Goal: Communication & Community: Ask a question

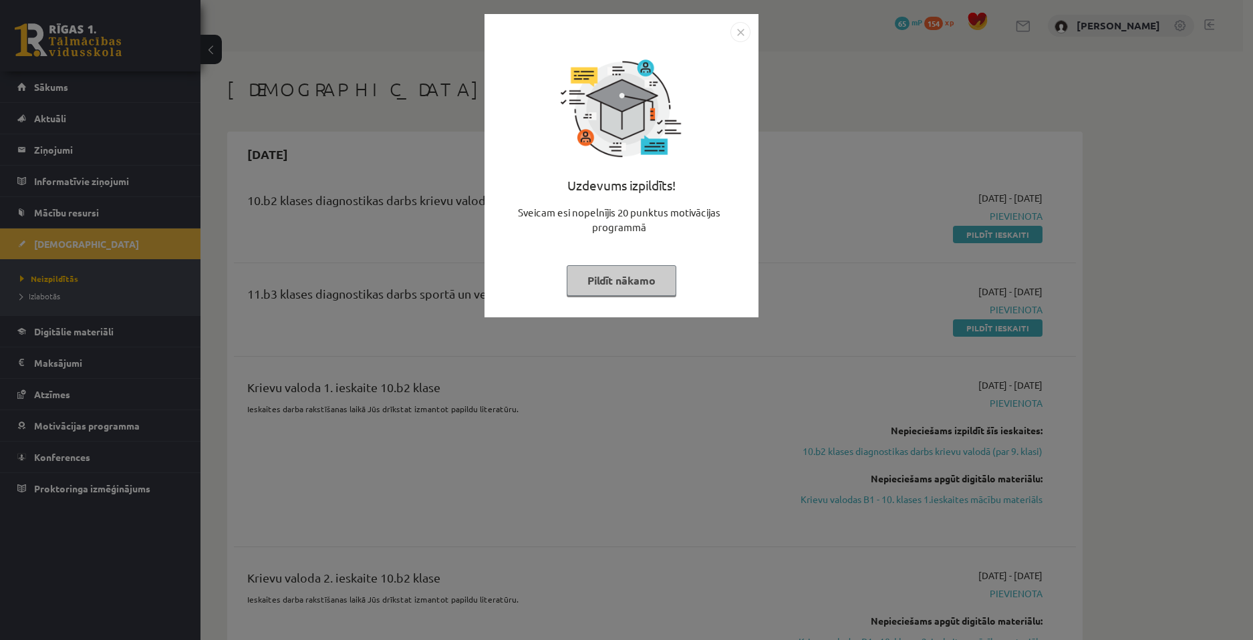
click at [746, 33] on img "Close" at bounding box center [740, 32] width 20 height 20
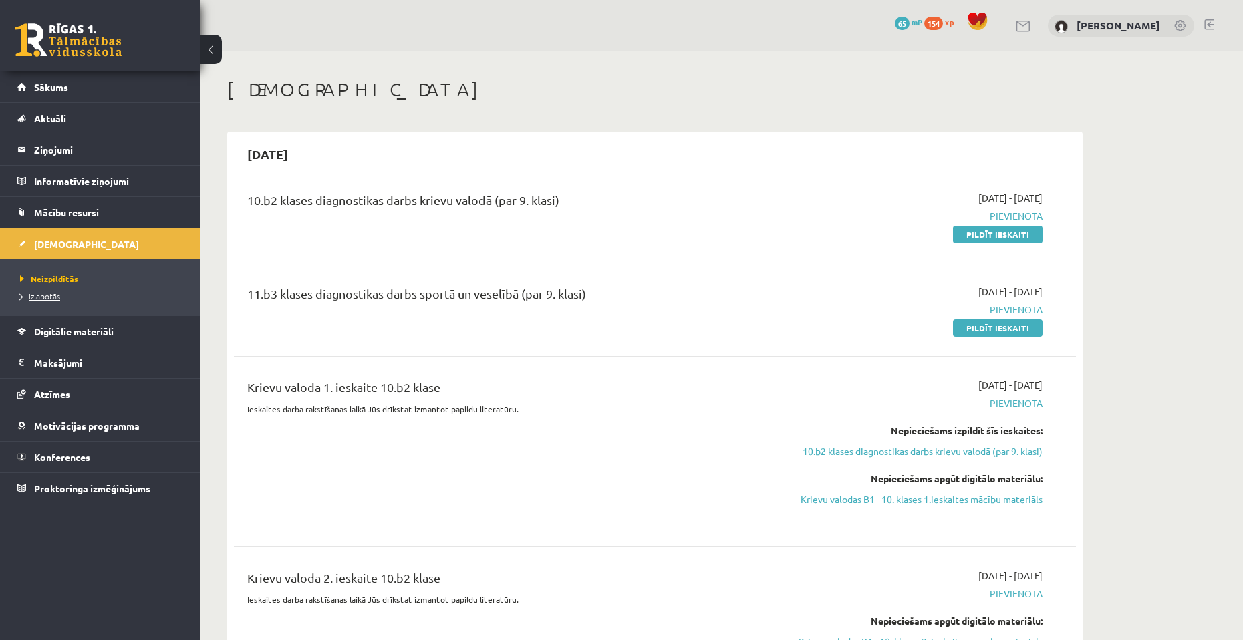
click at [53, 292] on span "Izlabotās" at bounding box center [40, 296] width 40 height 11
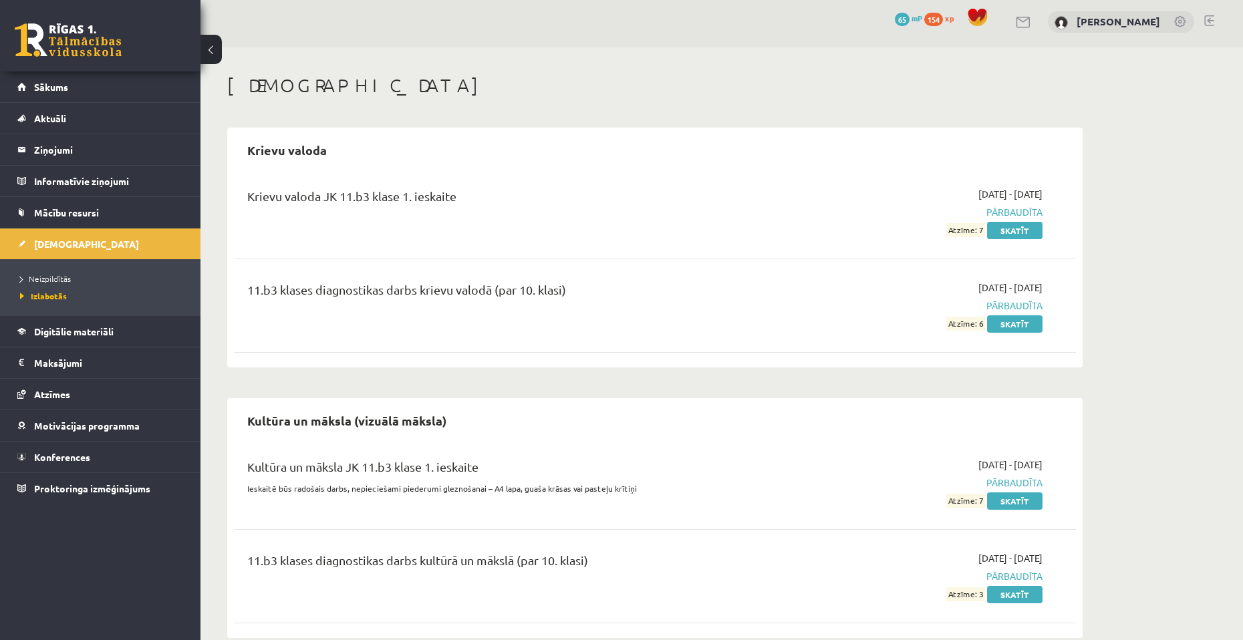
scroll to position [29, 0]
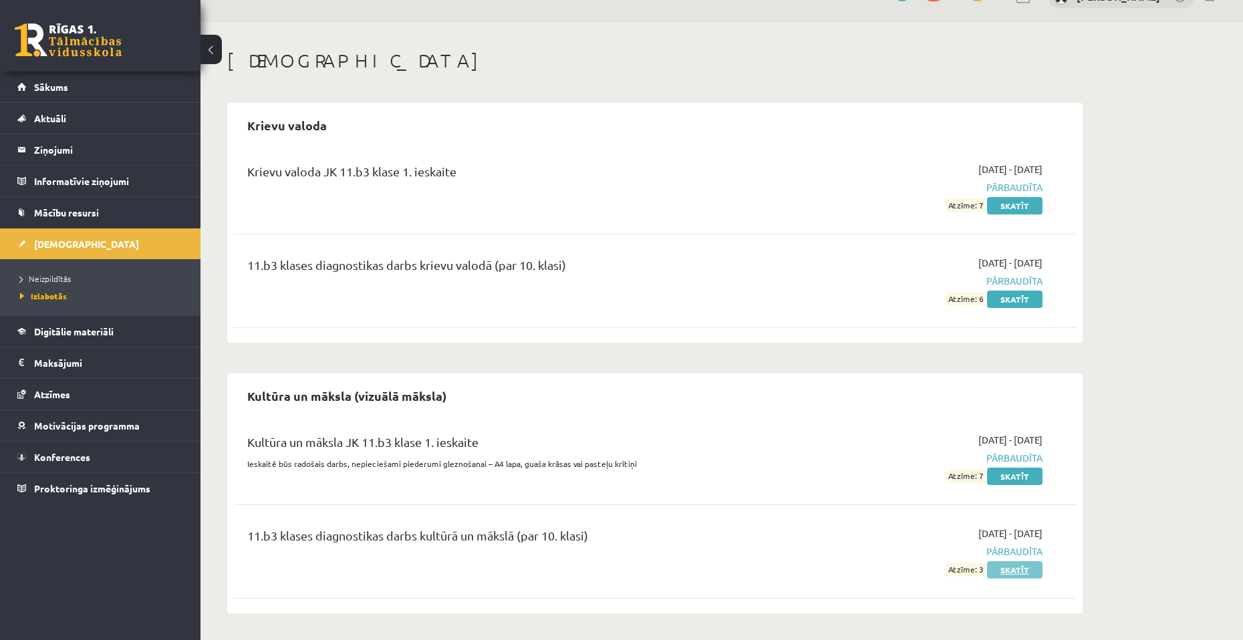
click at [1015, 573] on link "Skatīt" at bounding box center [1014, 569] width 55 height 17
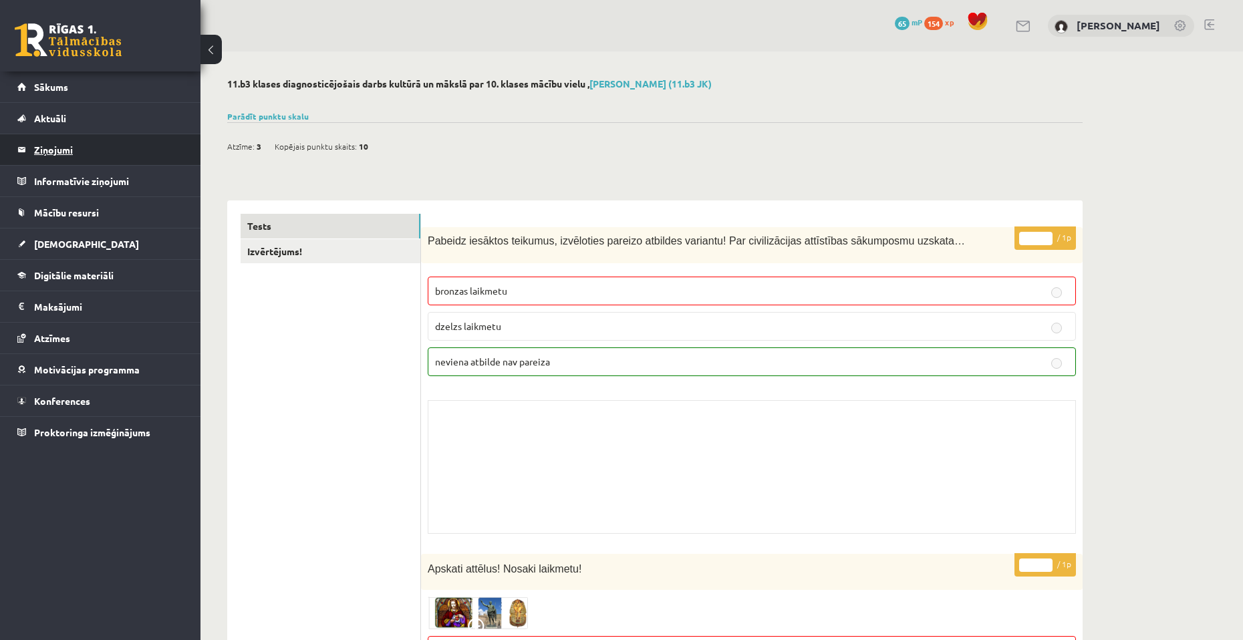
click at [61, 144] on legend "Ziņojumi 0" at bounding box center [109, 149] width 150 height 31
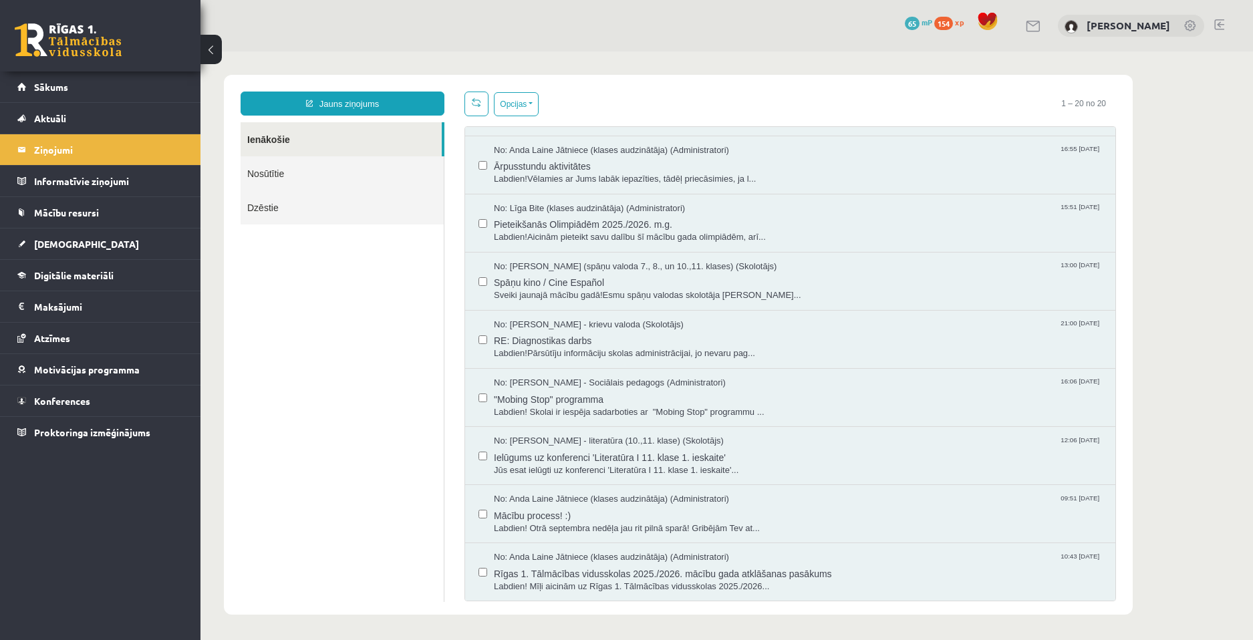
scroll to position [690, 0]
click at [780, 340] on span "RE: Diagnostikas darbs" at bounding box center [798, 338] width 608 height 17
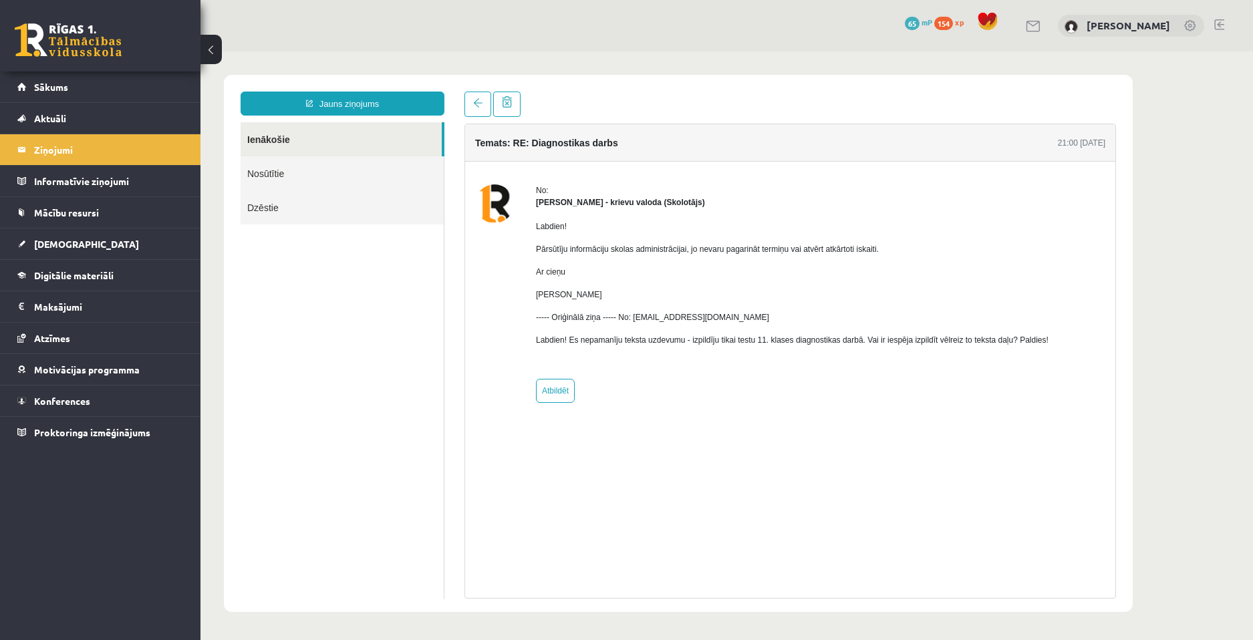
scroll to position [0, 0]
drag, startPoint x: 656, startPoint y: 247, endPoint x: 805, endPoint y: 247, distance: 149.0
click at [805, 247] on span "Pārsūtīju informāciju skolas administrācijai, jo nevaru pagarināt termiņu vai a…" at bounding box center [707, 249] width 343 height 9
click at [914, 299] on p "L.Ziediņa" at bounding box center [792, 295] width 513 height 12
click at [309, 101] on icon at bounding box center [309, 103] width 7 height 7
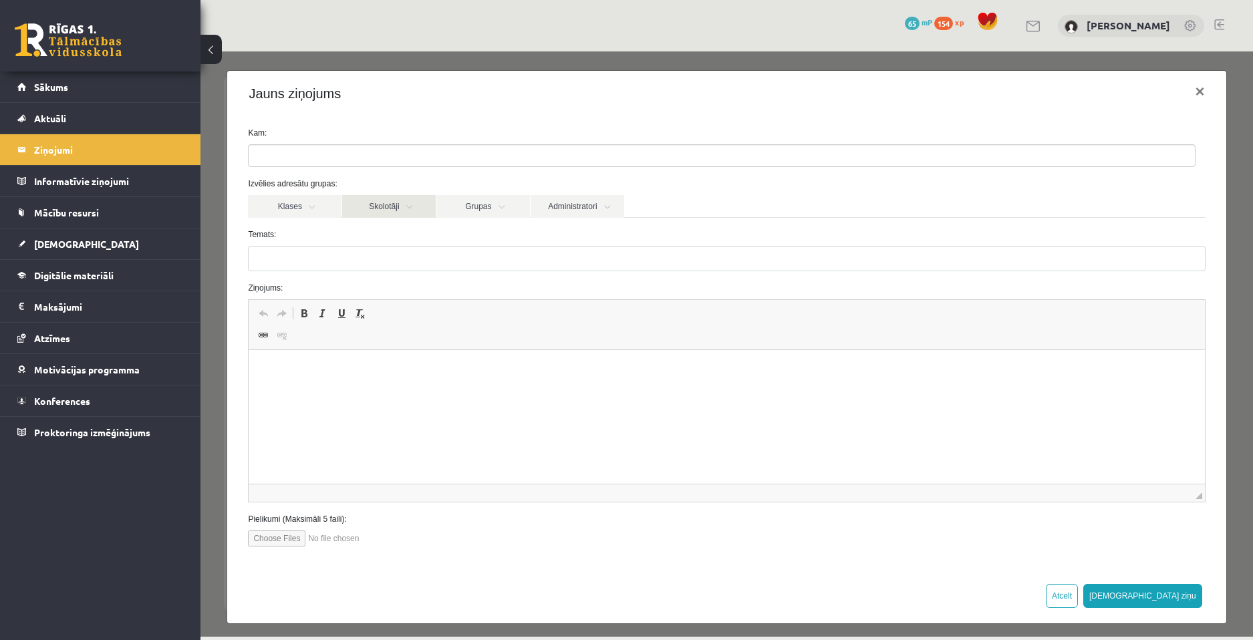
click at [418, 214] on link "Skolotāji" at bounding box center [389, 206] width 94 height 23
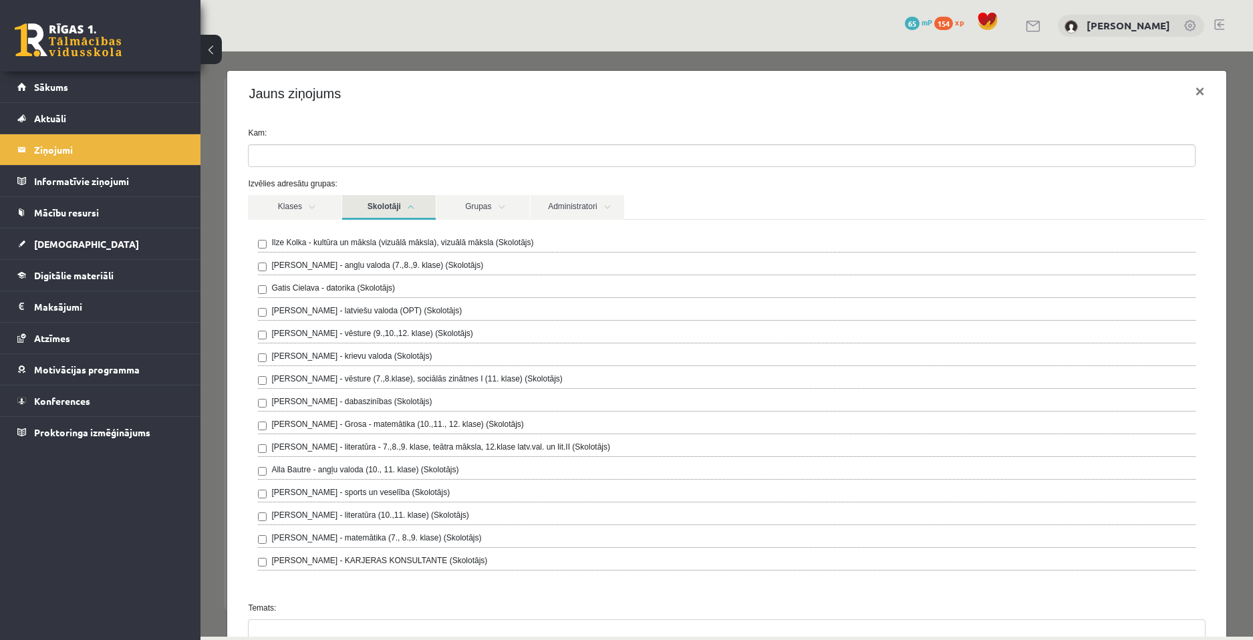
click at [395, 241] on label "Ilze Kolka - kultūra un māksla (vizuālā māksla), vizuālā māksla (Skolotājs)" at bounding box center [402, 243] width 262 height 12
click at [617, 116] on div "**********" at bounding box center [726, 528] width 999 height 825
click at [1195, 94] on button "×" at bounding box center [1200, 91] width 31 height 37
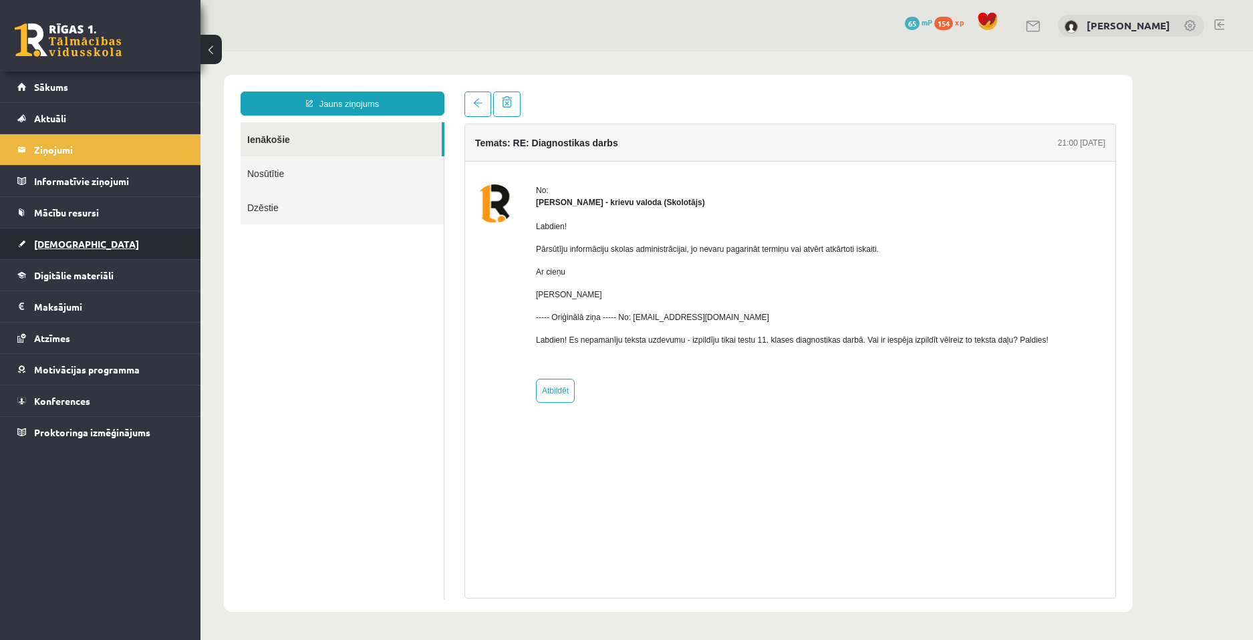
click at [107, 252] on link "[DEMOGRAPHIC_DATA]" at bounding box center [100, 244] width 166 height 31
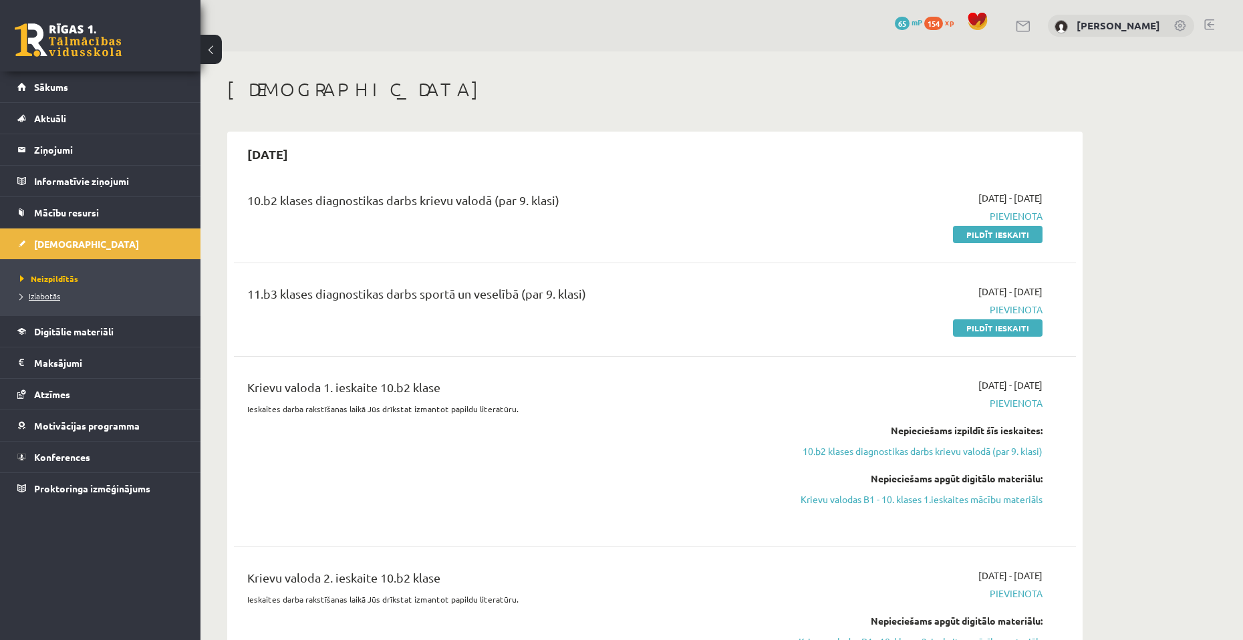
click at [72, 296] on link "Izlabotās" at bounding box center [103, 296] width 167 height 12
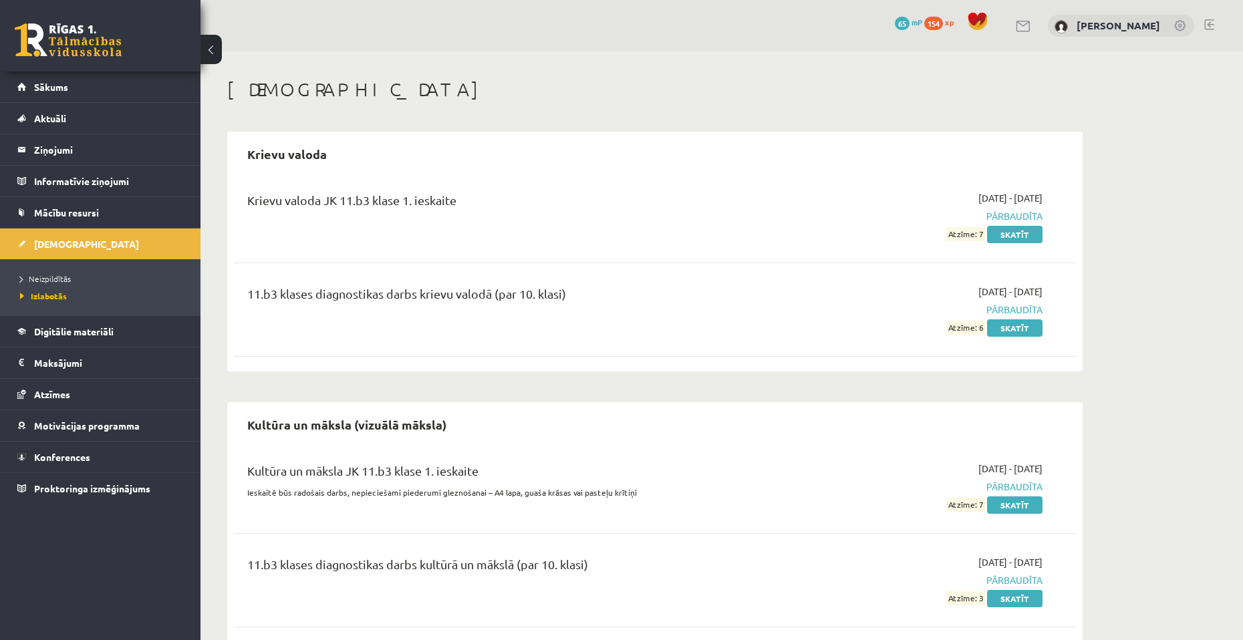
scroll to position [29, 0]
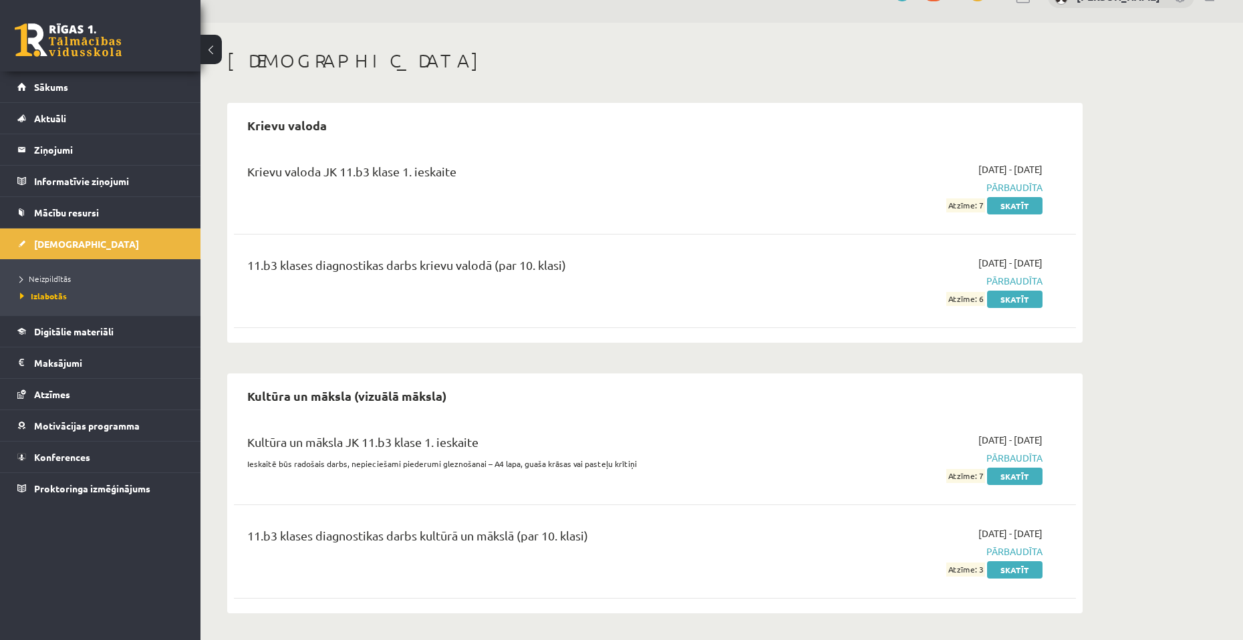
click at [1004, 583] on div "11.b3 klases diagnostikas darbs kultūrā un mākslā (par 10. klasi) 2025-10-01 - …" at bounding box center [655, 551] width 842 height 77
click at [1004, 570] on link "Skatīt" at bounding box center [1014, 569] width 55 height 17
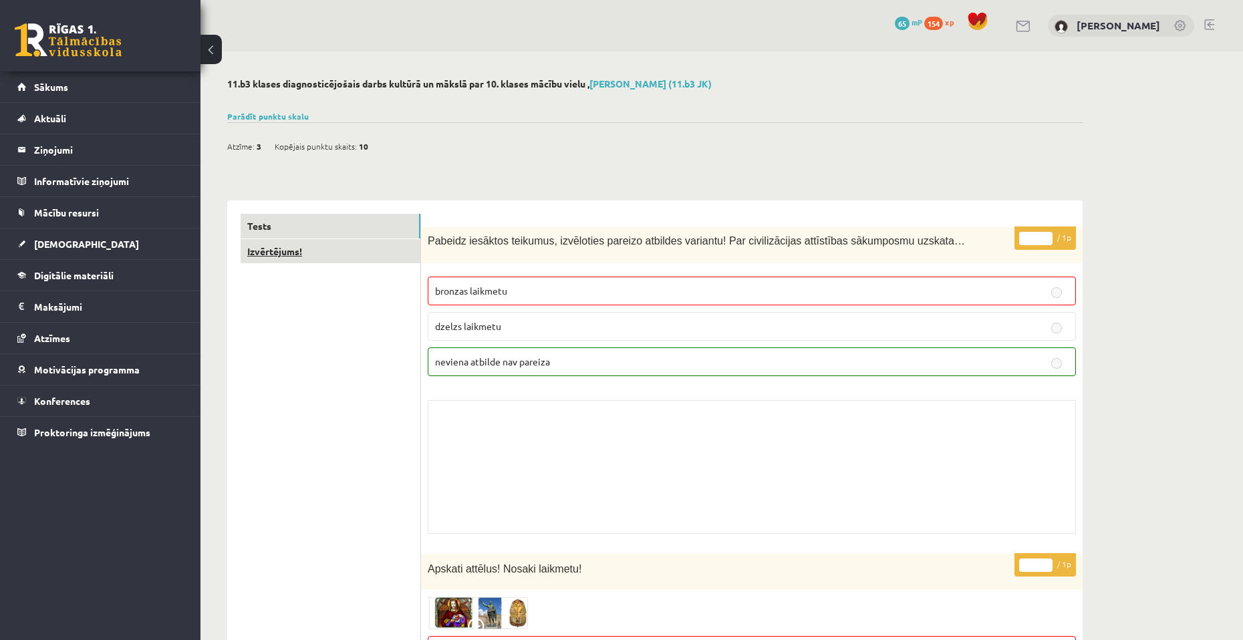
click at [271, 246] on link "Izvērtējums!" at bounding box center [331, 251] width 180 height 25
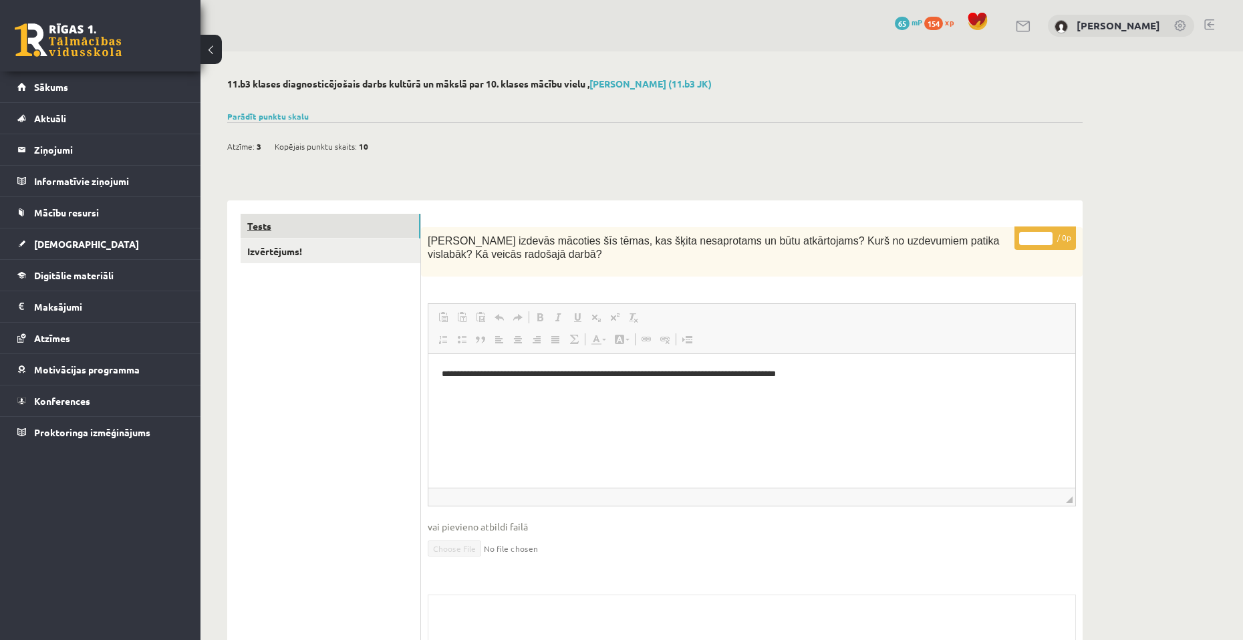
click at [279, 231] on link "Tests" at bounding box center [331, 226] width 180 height 25
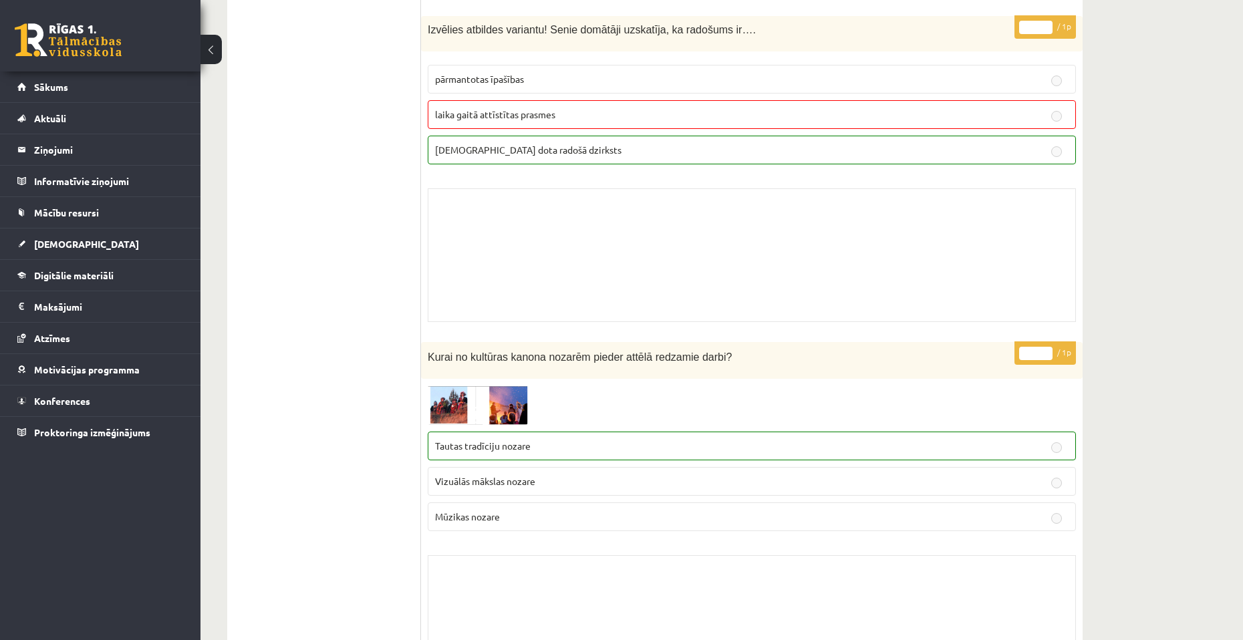
scroll to position [9807, 0]
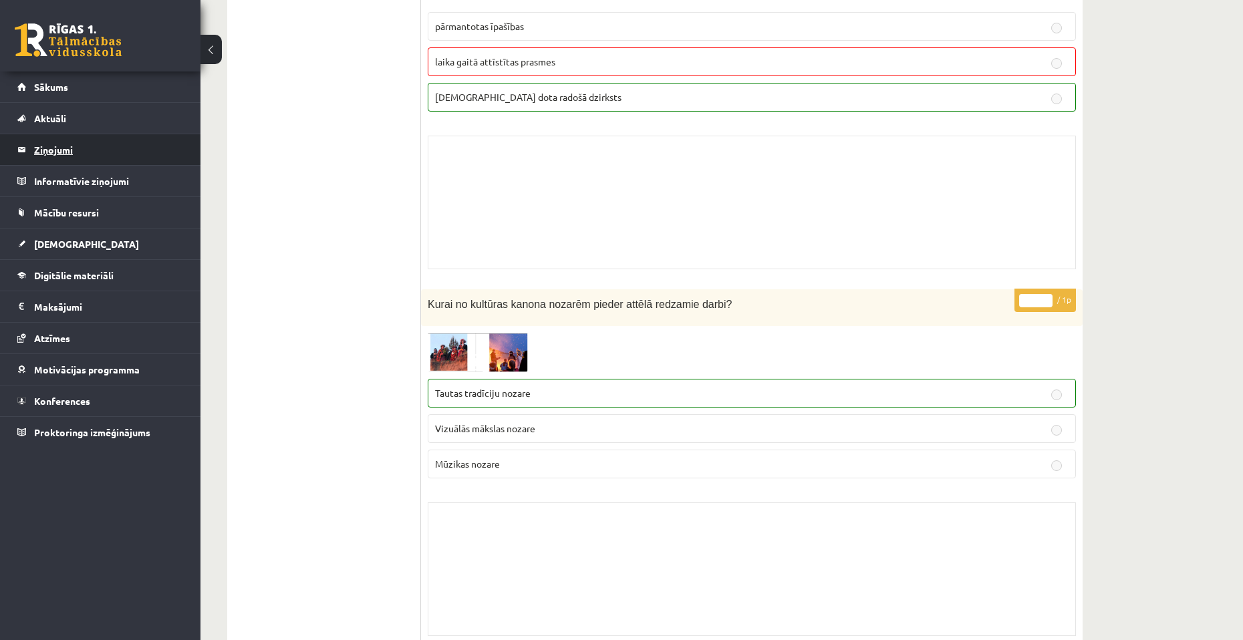
click at [84, 149] on legend "Ziņojumi 0" at bounding box center [109, 149] width 150 height 31
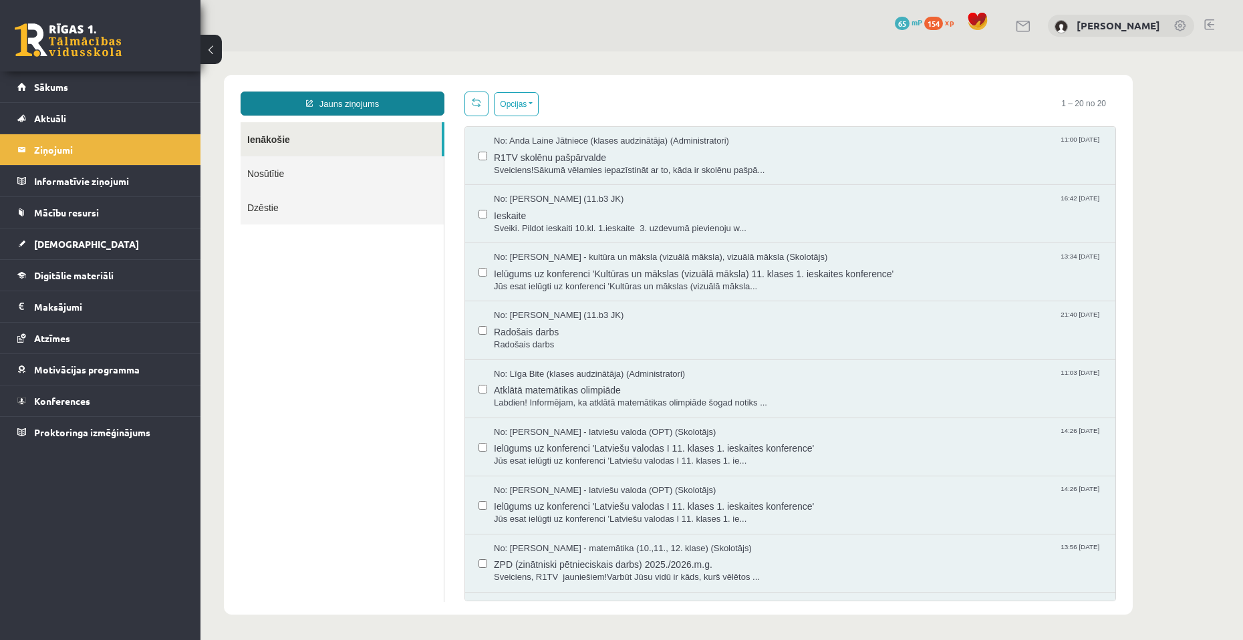
click at [374, 96] on link "Jauns ziņojums" at bounding box center [343, 104] width 204 height 24
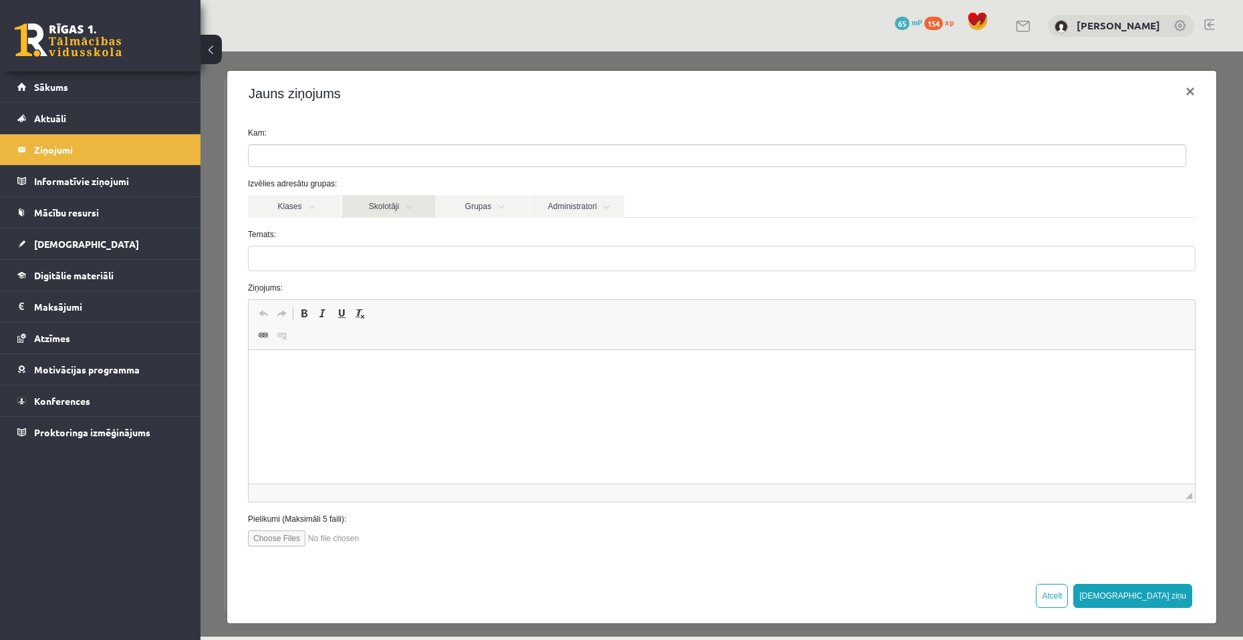
click at [384, 215] on link "Skolotāji" at bounding box center [389, 206] width 94 height 23
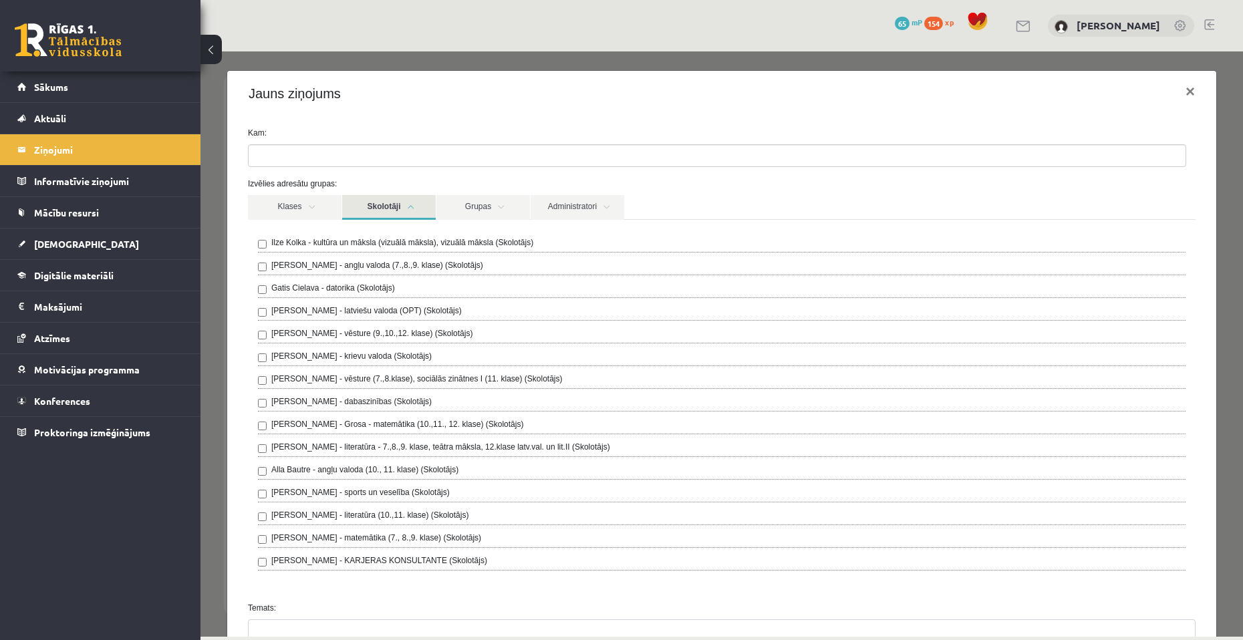
click at [303, 243] on label "Ilze Kolka - kultūra un māksla (vizuālā māksla), vizuālā māksla (Skolotājs)" at bounding box center [402, 243] width 262 height 12
click at [437, 122] on div "**********" at bounding box center [721, 528] width 989 height 825
click at [387, 205] on link "Skolotāji" at bounding box center [389, 207] width 94 height 25
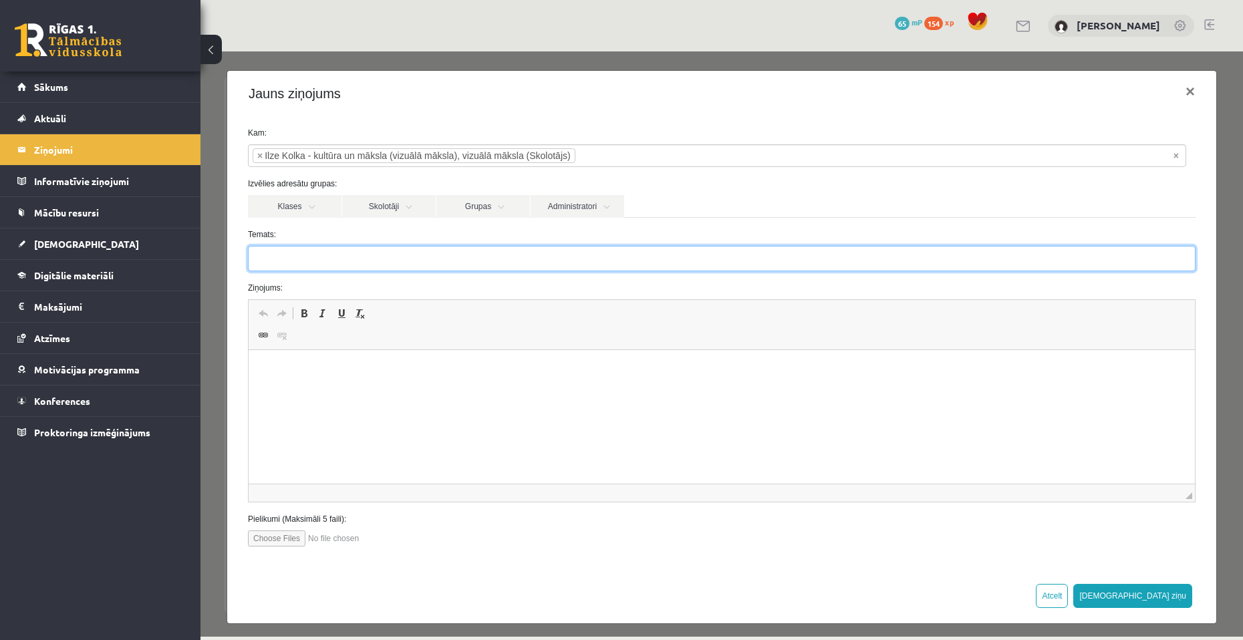
click at [350, 263] on input "Temats:" at bounding box center [722, 258] width 948 height 25
type input "**********"
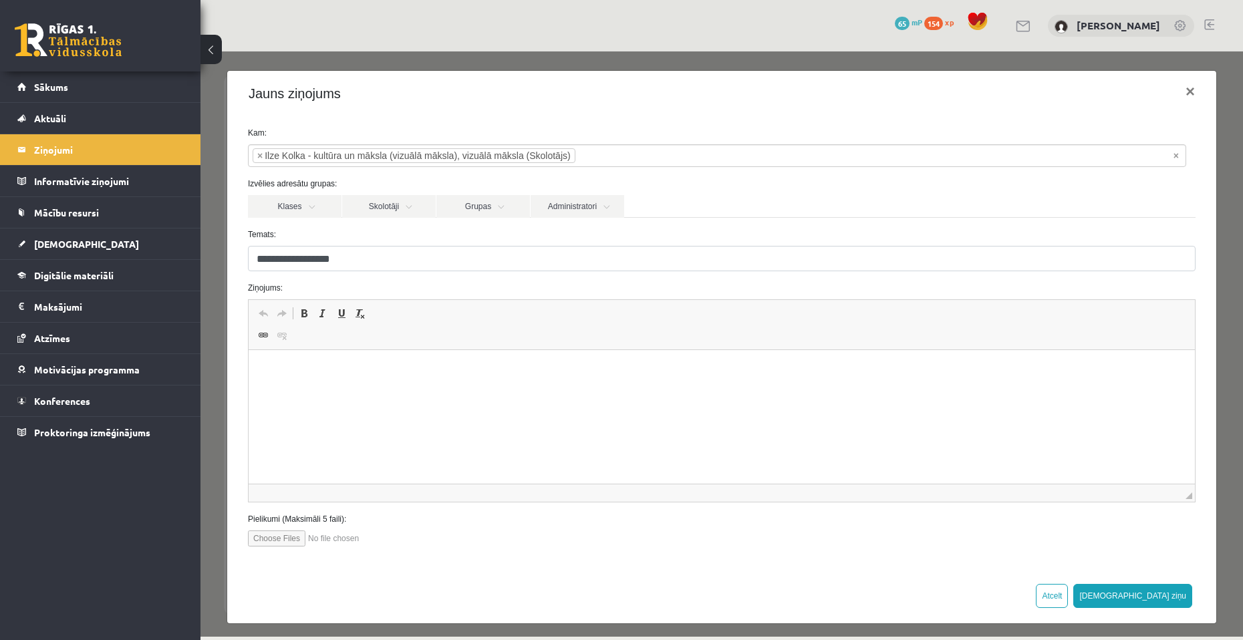
click at [535, 391] on html at bounding box center [722, 370] width 946 height 41
click at [366, 370] on p "**********" at bounding box center [717, 371] width 910 height 14
click at [508, 366] on p "**********" at bounding box center [717, 371] width 910 height 14
click at [682, 364] on p "**********" at bounding box center [717, 371] width 910 height 14
click at [299, 370] on p "**********" at bounding box center [717, 371] width 910 height 14
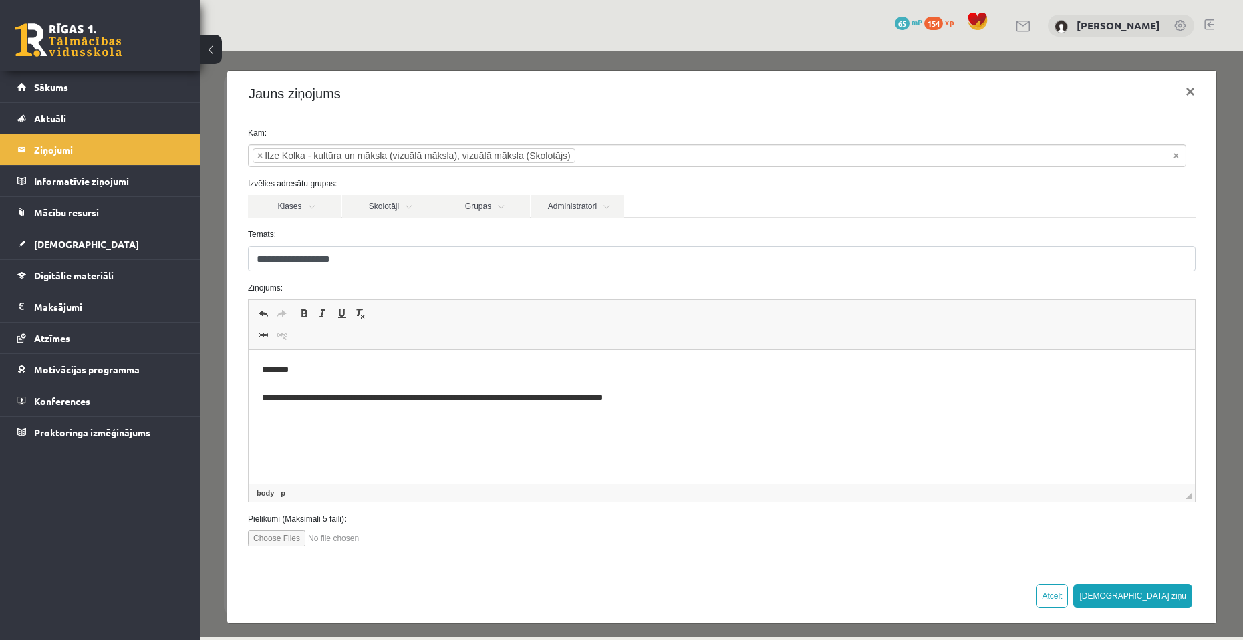
click at [592, 399] on p "**********" at bounding box center [717, 384] width 910 height 41
click at [1172, 597] on button "Sūtīt ziņu" at bounding box center [1132, 596] width 119 height 24
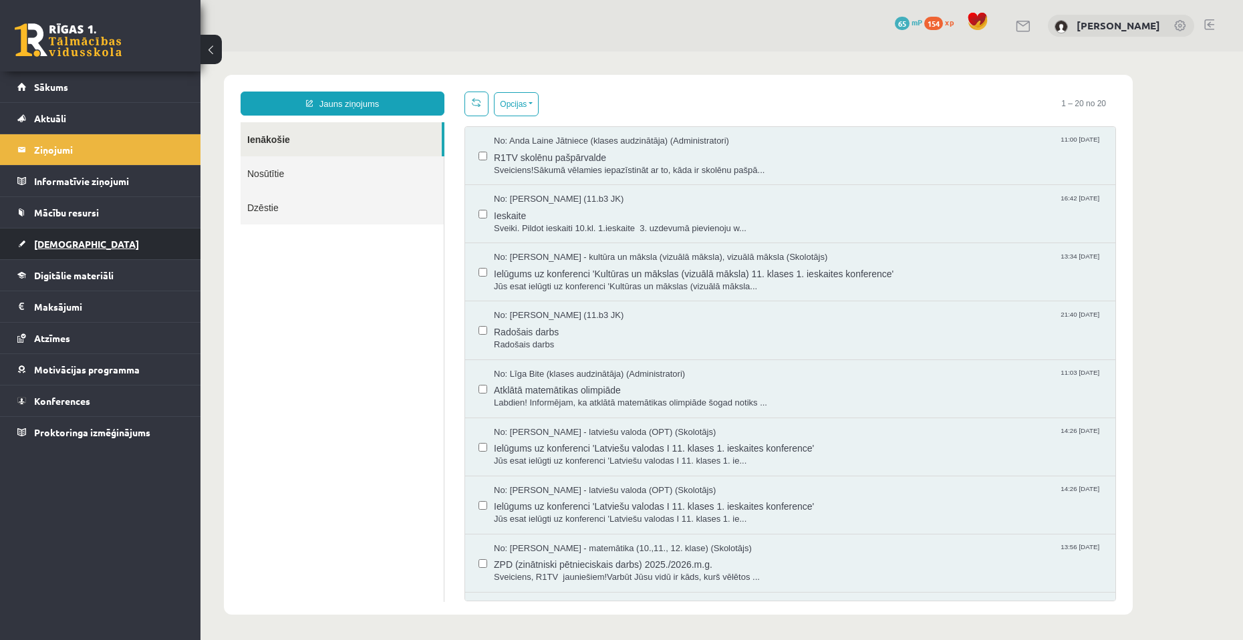
click at [100, 246] on link "[DEMOGRAPHIC_DATA]" at bounding box center [100, 244] width 166 height 31
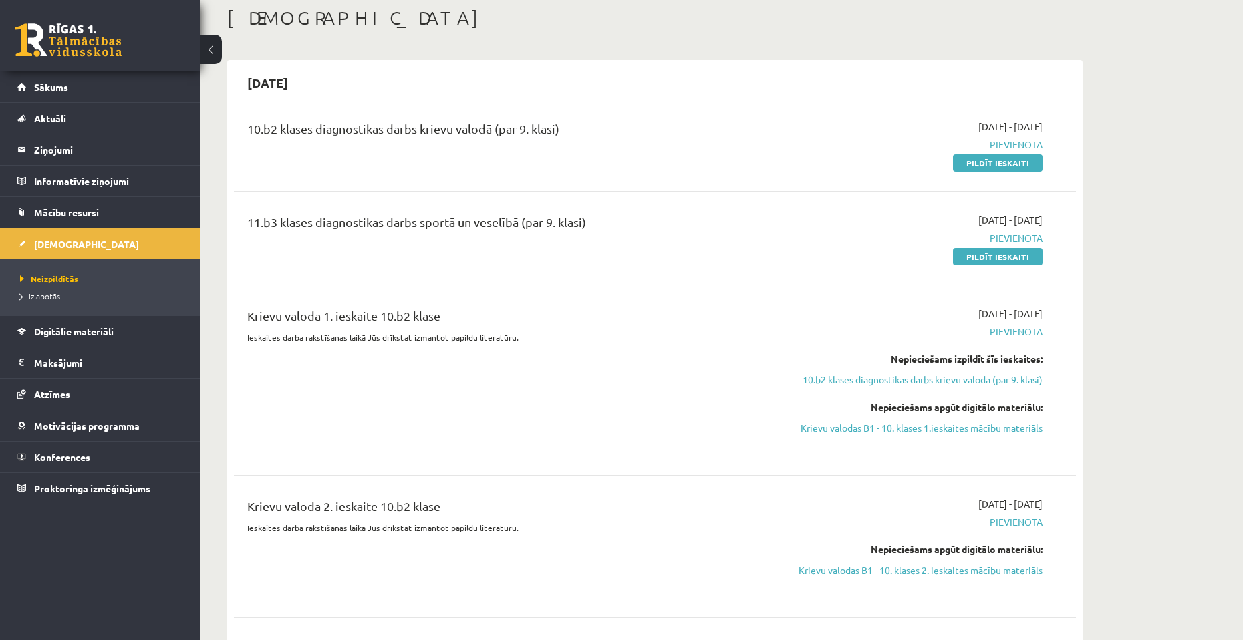
scroll to position [67, 0]
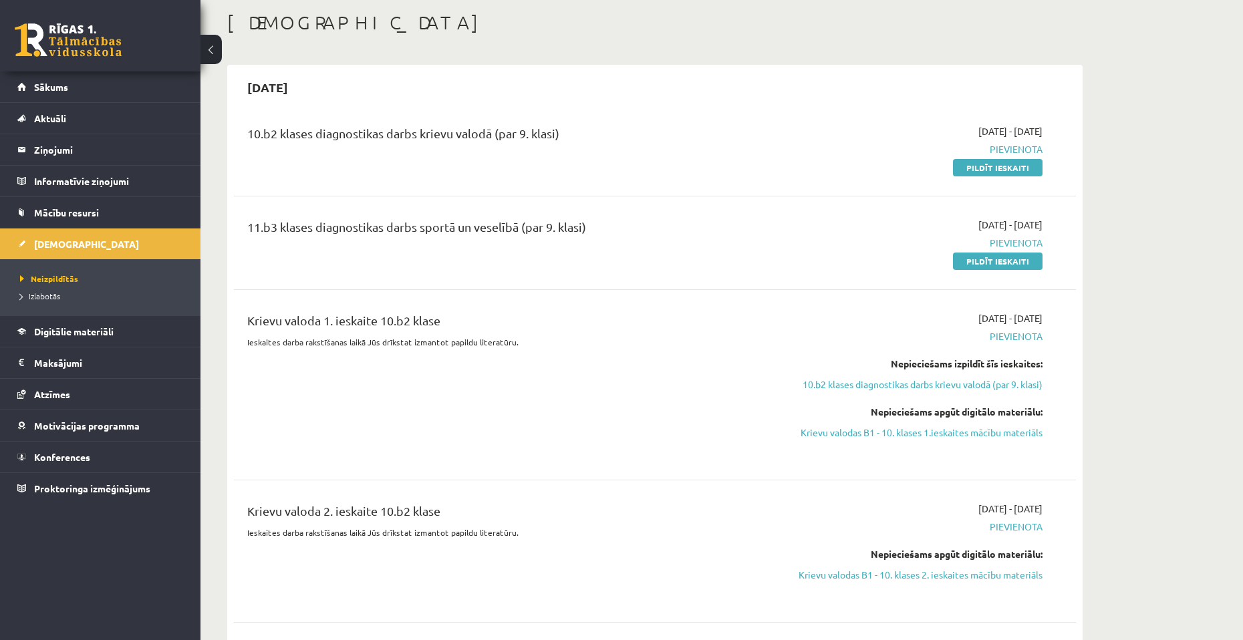
click at [688, 347] on p "Ieskaites darba rakstīšanas laikā Jūs drīkstat izmantot papildu literatūru." at bounding box center [508, 342] width 523 height 12
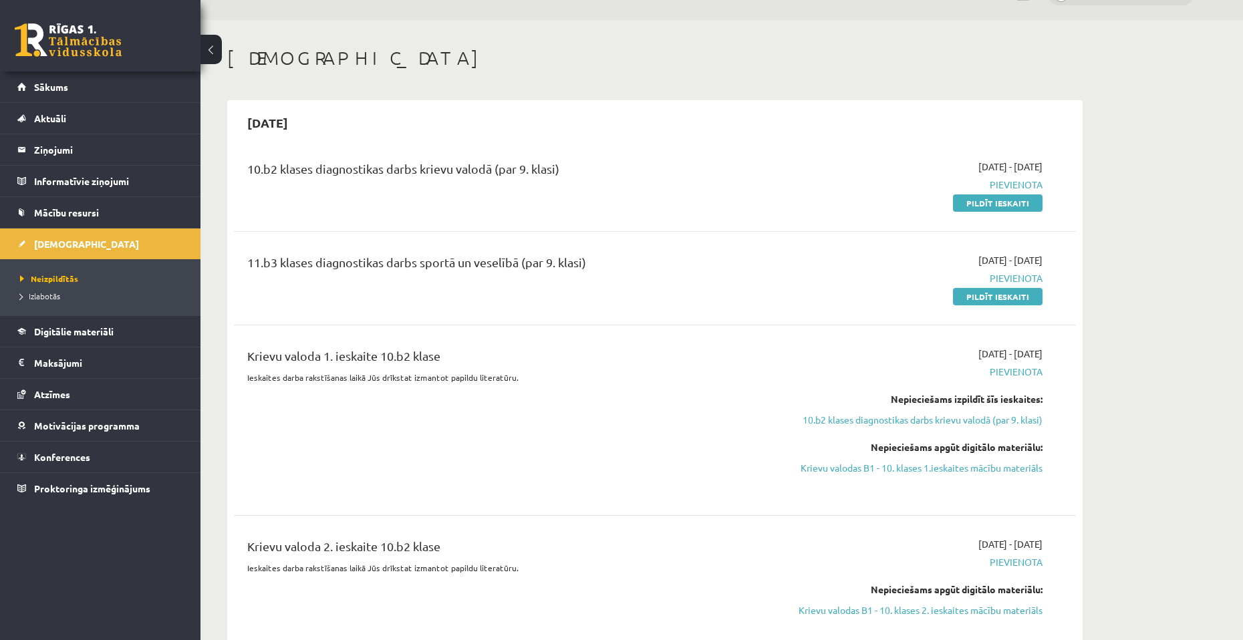
scroll to position [0, 0]
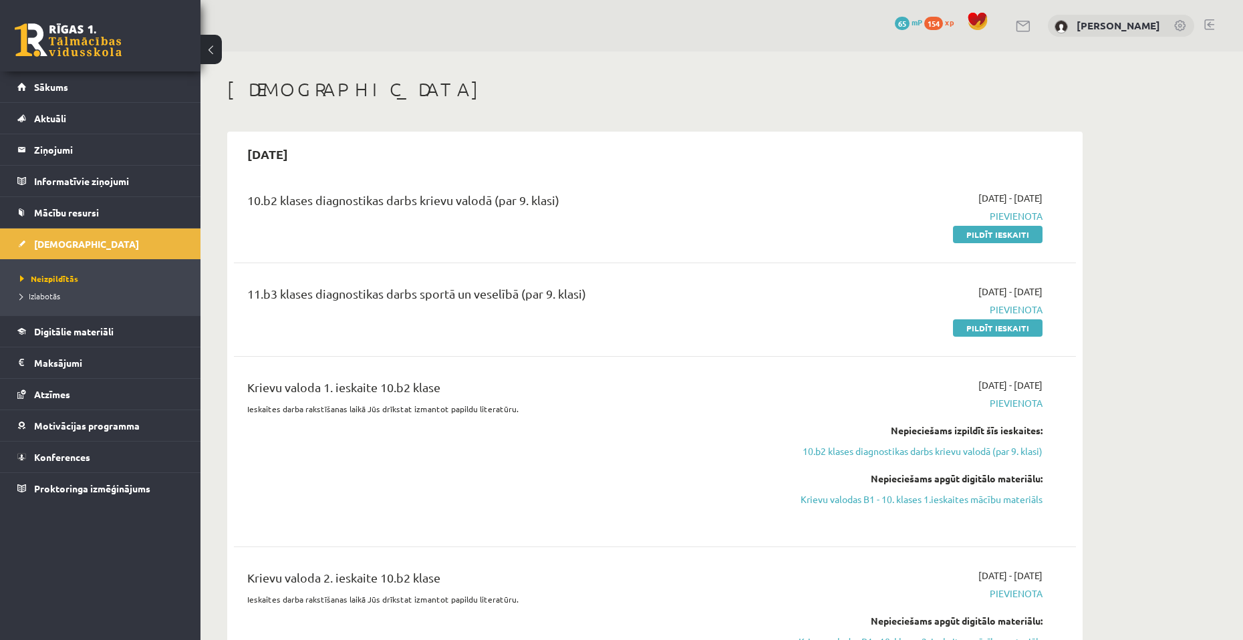
click at [925, 21] on span "154" at bounding box center [933, 23] width 19 height 13
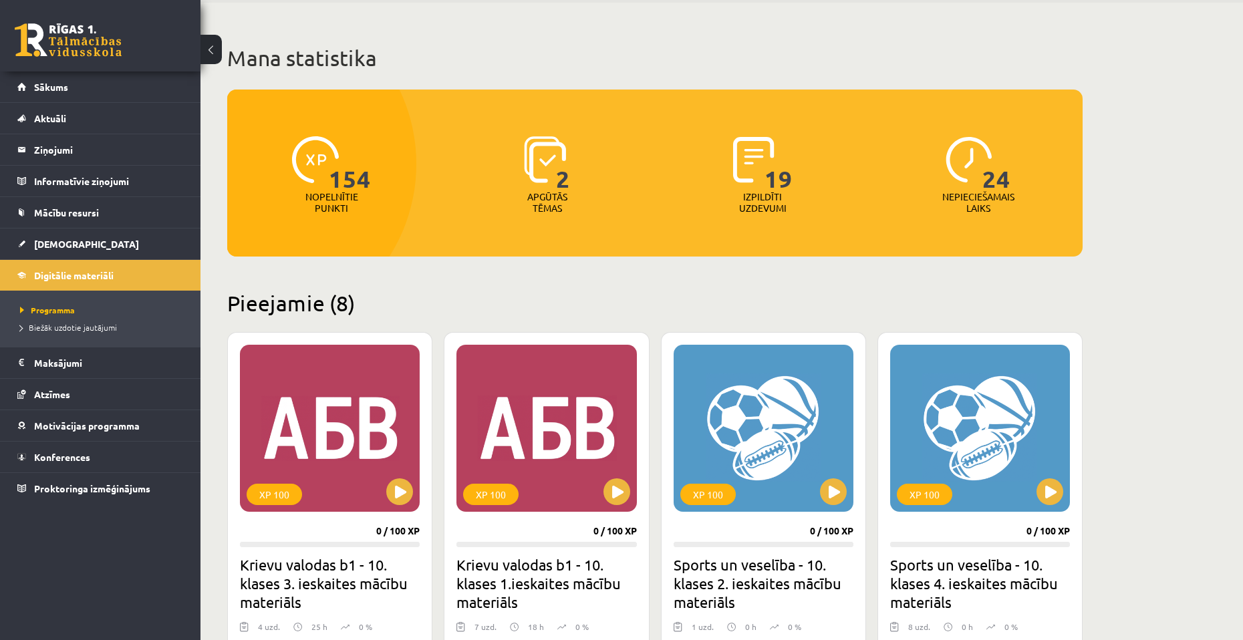
scroll to position [201, 0]
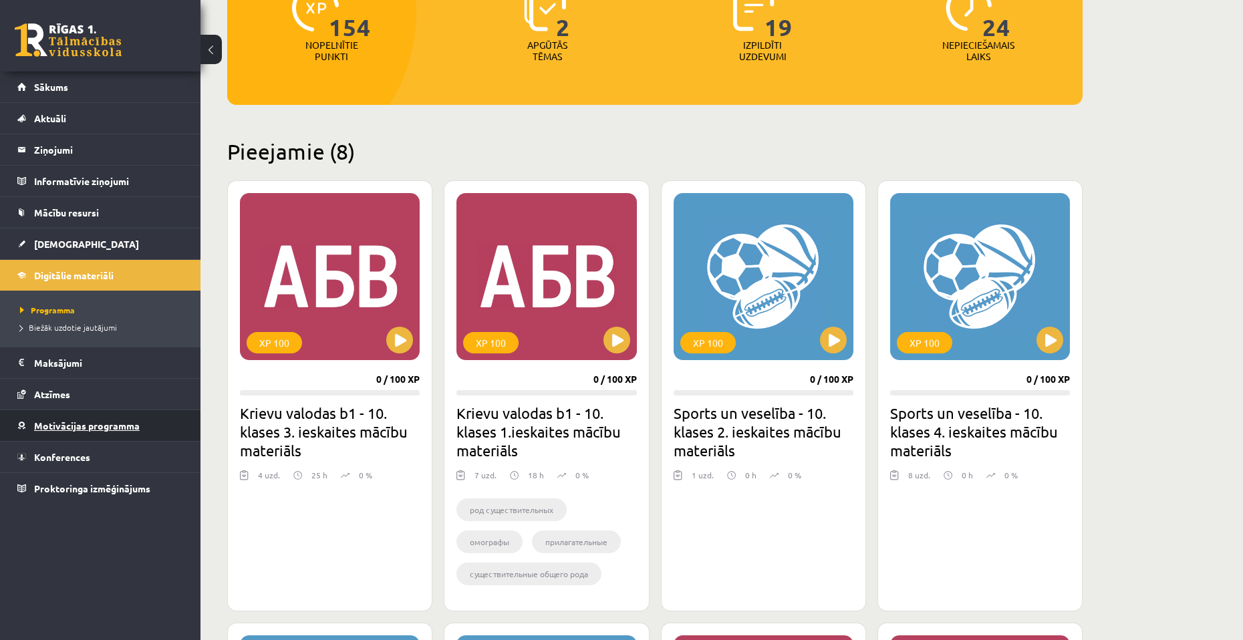
click at [60, 424] on span "Motivācijas programma" at bounding box center [87, 426] width 106 height 12
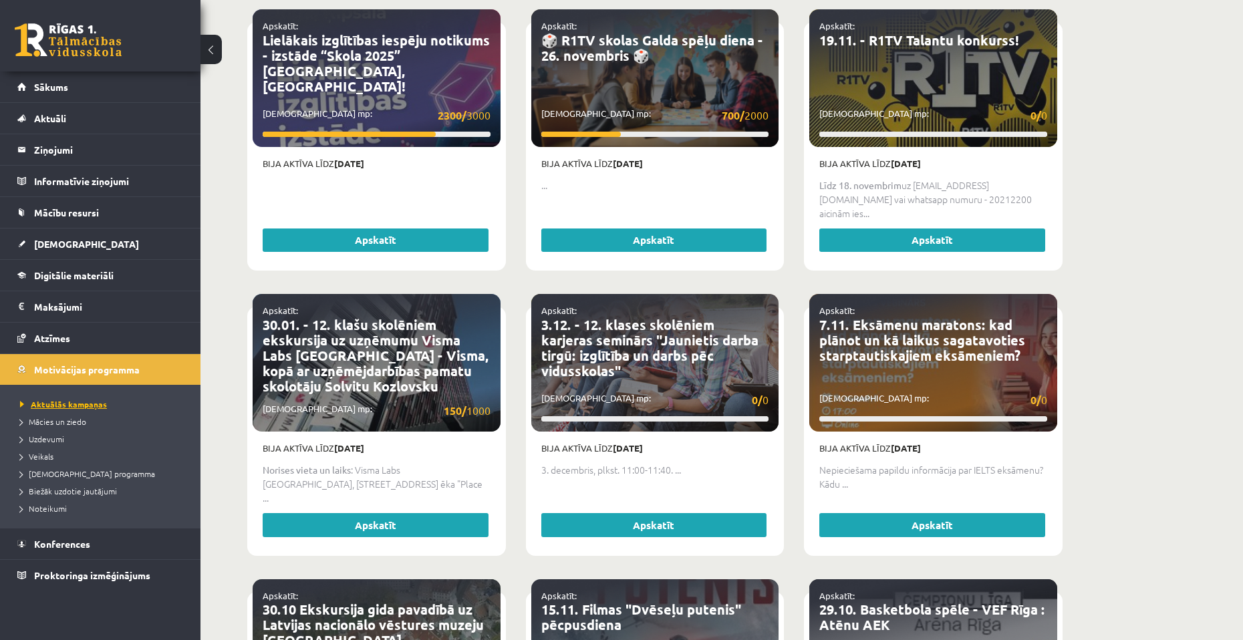
scroll to position [1203, 0]
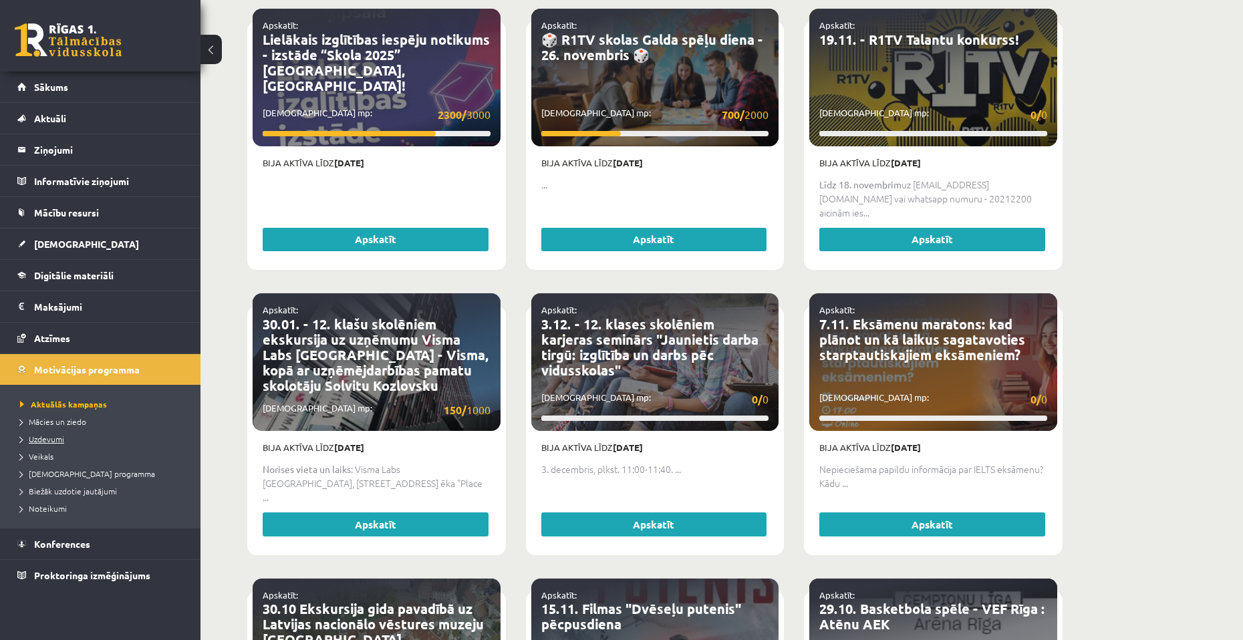
click at [39, 438] on span "Uzdevumi" at bounding box center [42, 439] width 44 height 11
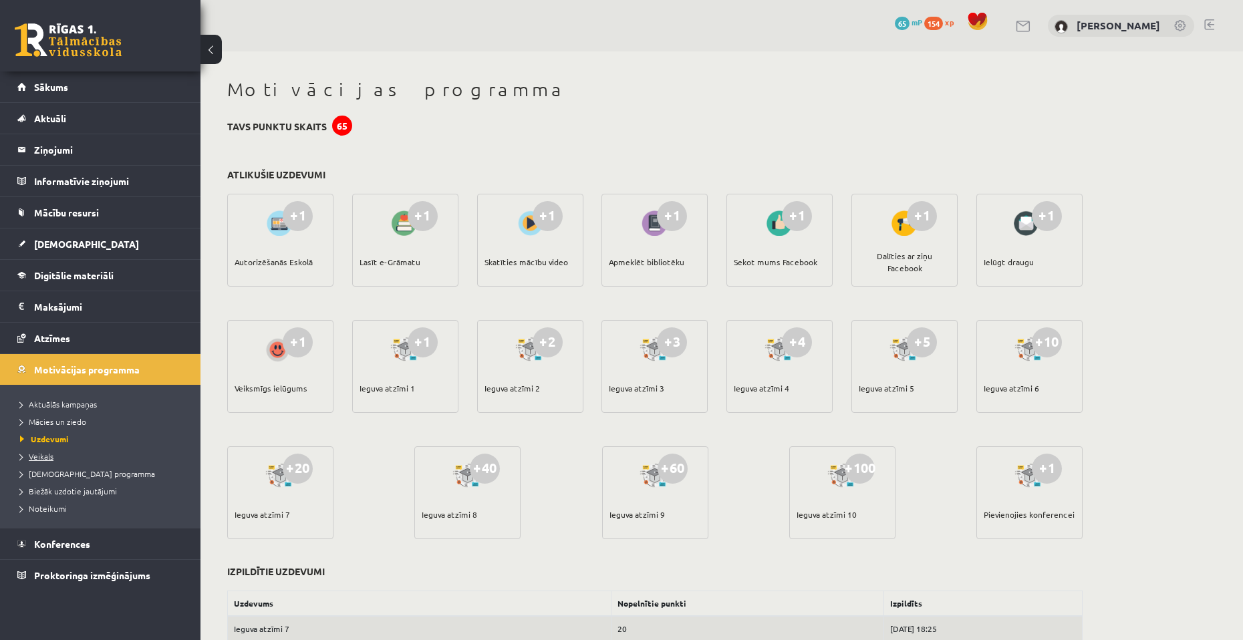
click at [48, 458] on span "Veikals" at bounding box center [36, 456] width 33 height 11
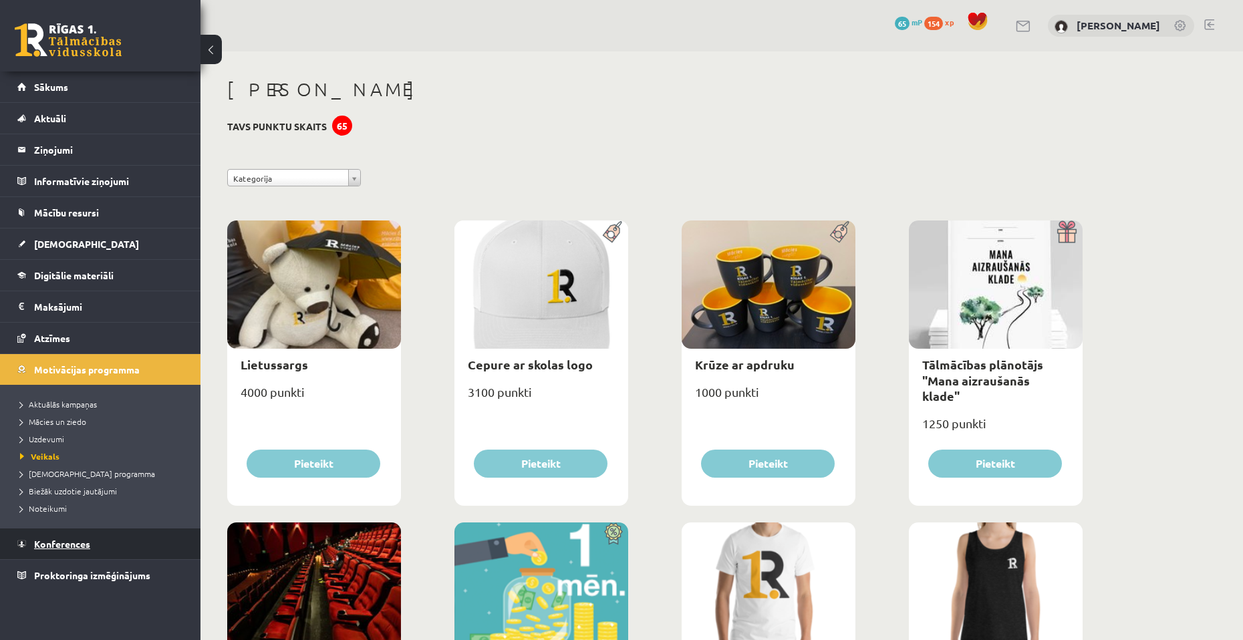
click at [74, 555] on link "Konferences" at bounding box center [100, 544] width 166 height 31
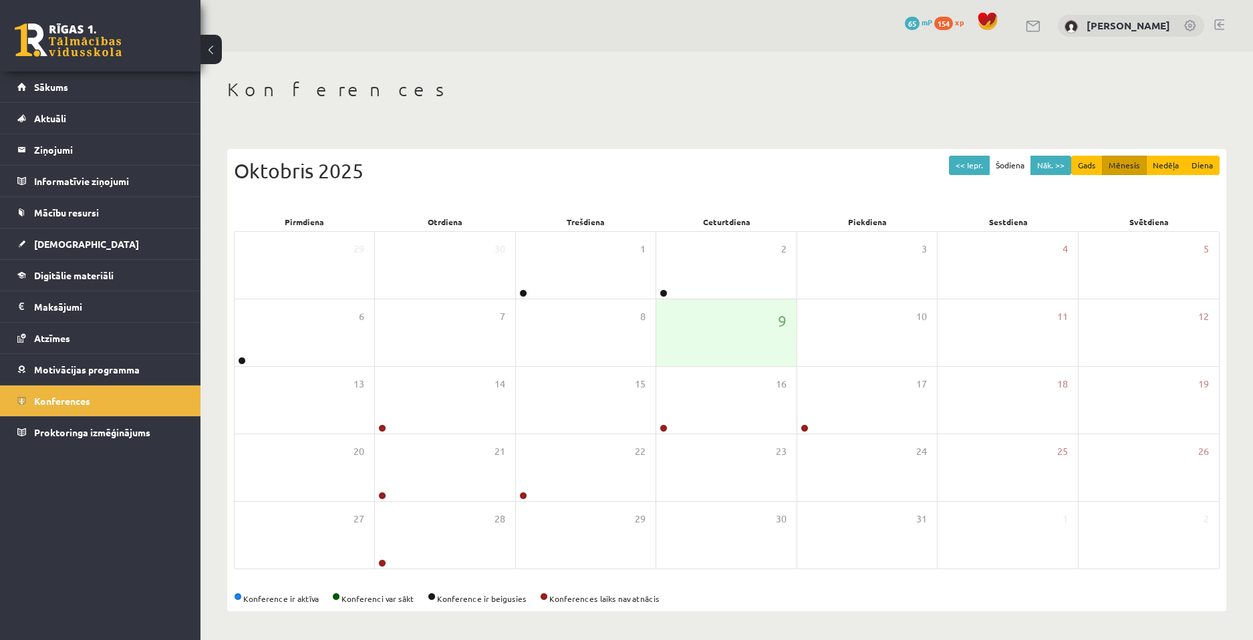
click at [905, 27] on span "65" at bounding box center [912, 23] width 15 height 13
